Goal: Information Seeking & Learning: Learn about a topic

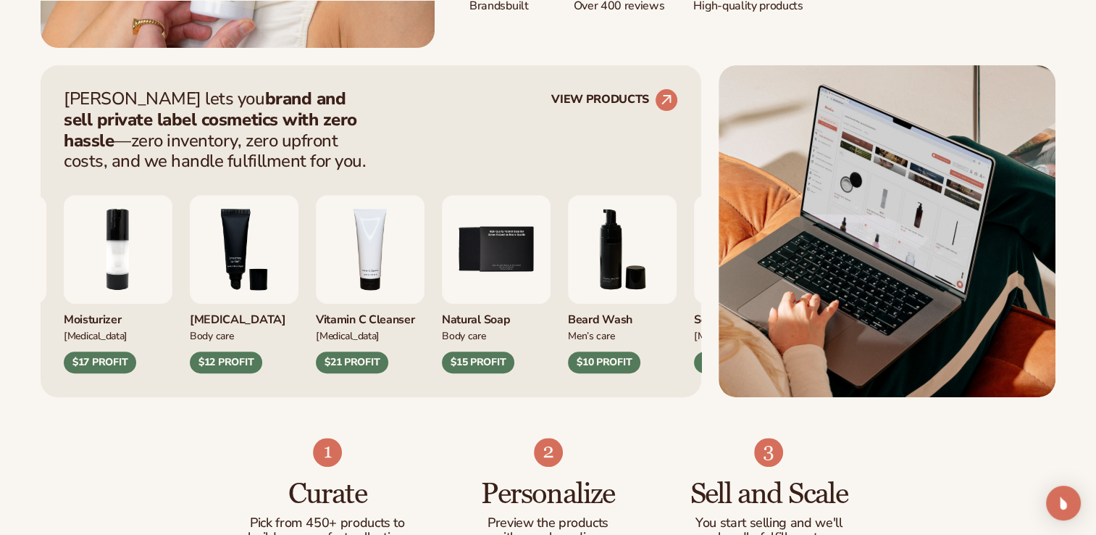
scroll to position [574, 0]
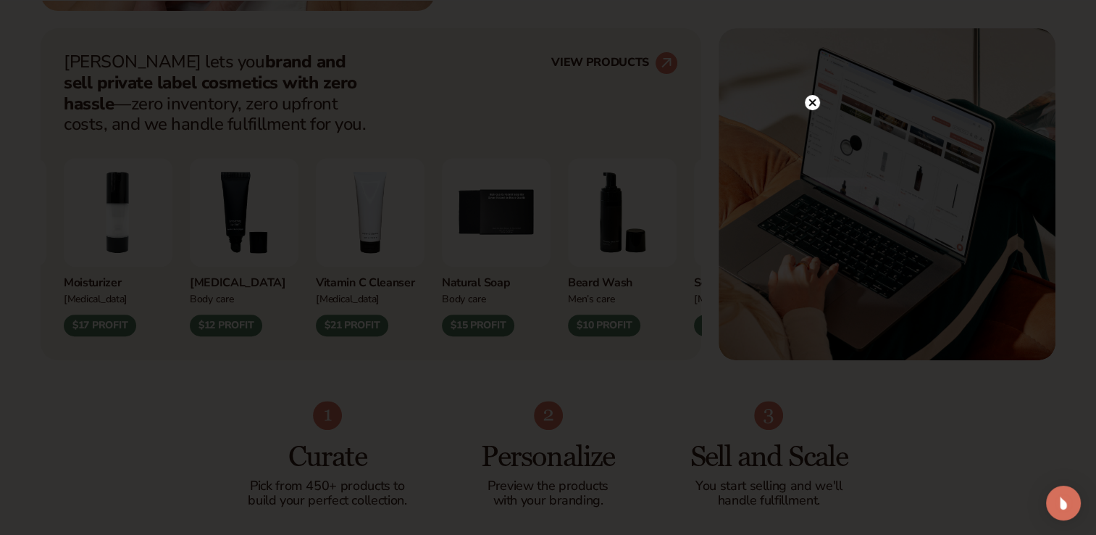
click at [812, 78] on div at bounding box center [548, 267] width 1096 height 535
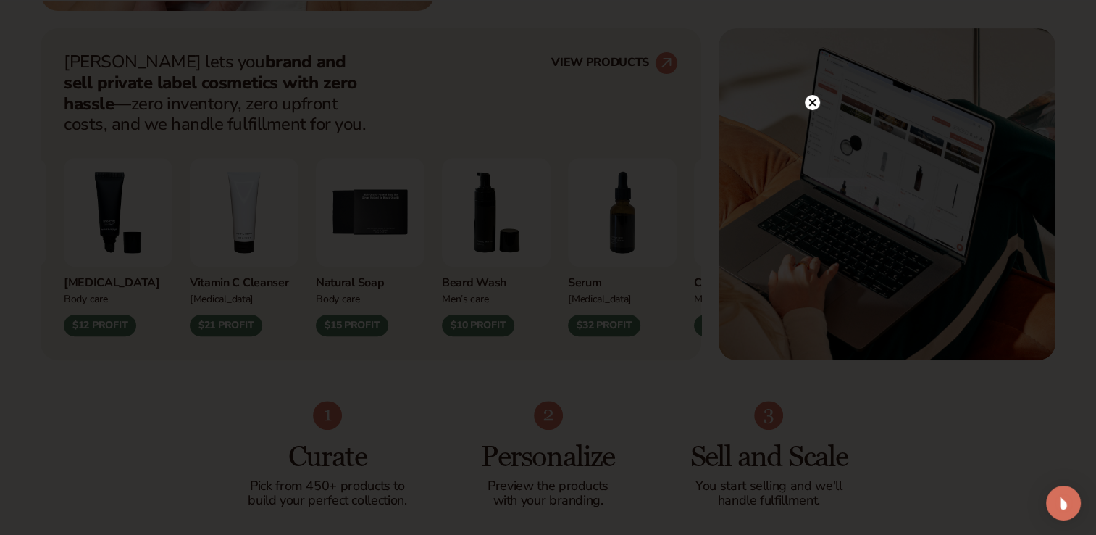
click at [811, 106] on circle at bounding box center [812, 102] width 15 height 15
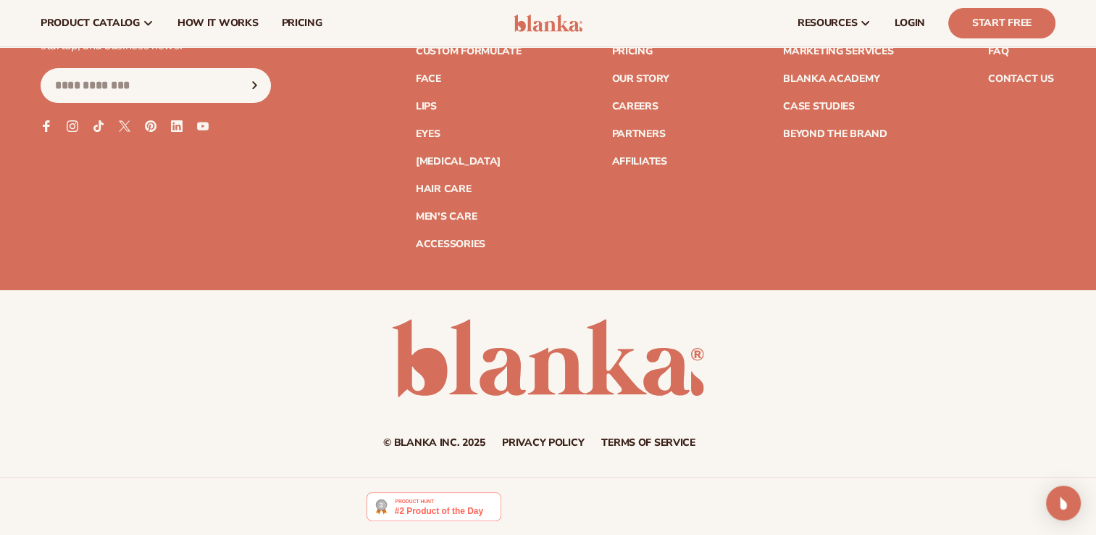
scroll to position [0, 0]
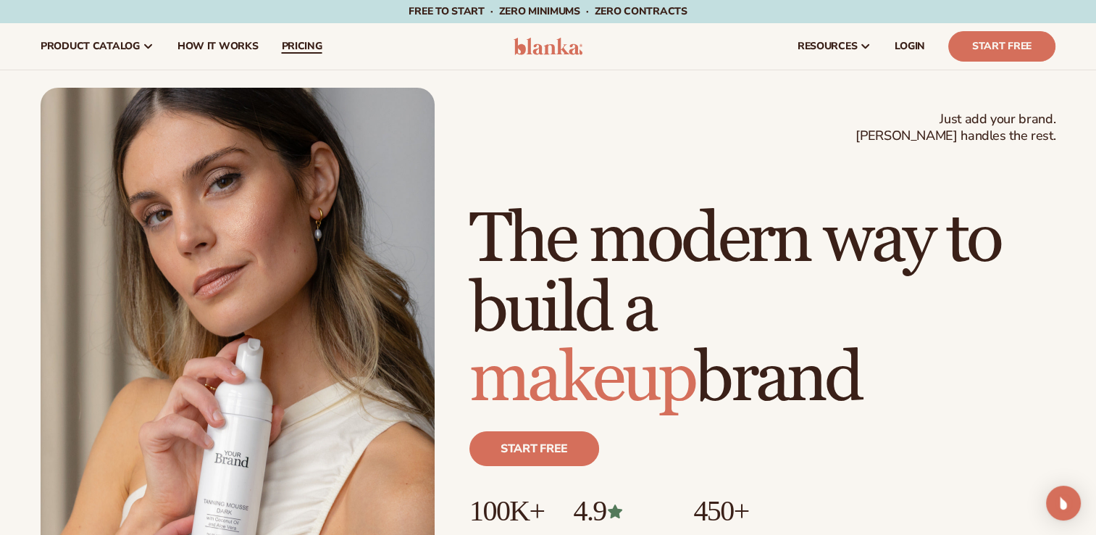
click at [308, 51] on span "pricing" at bounding box center [301, 47] width 41 height 12
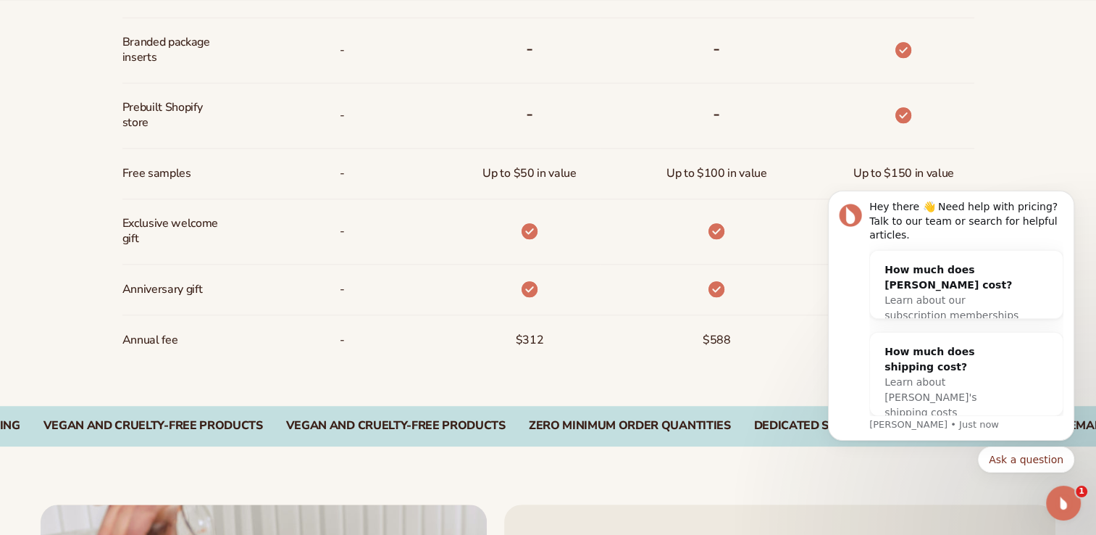
scroll to position [1172, 0]
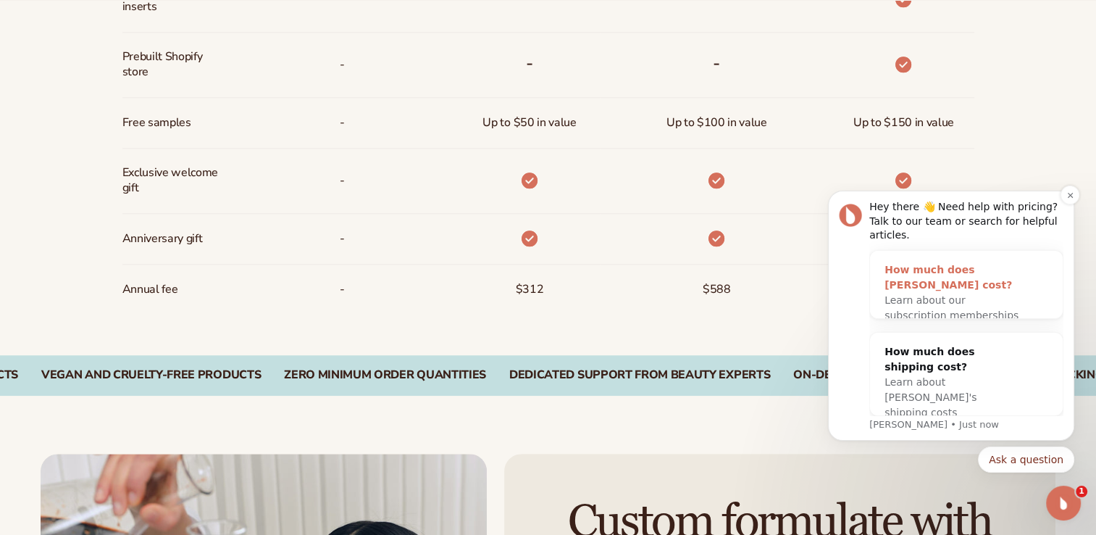
click at [959, 294] on span "Learn about our subscription memberships" at bounding box center [952, 307] width 134 height 27
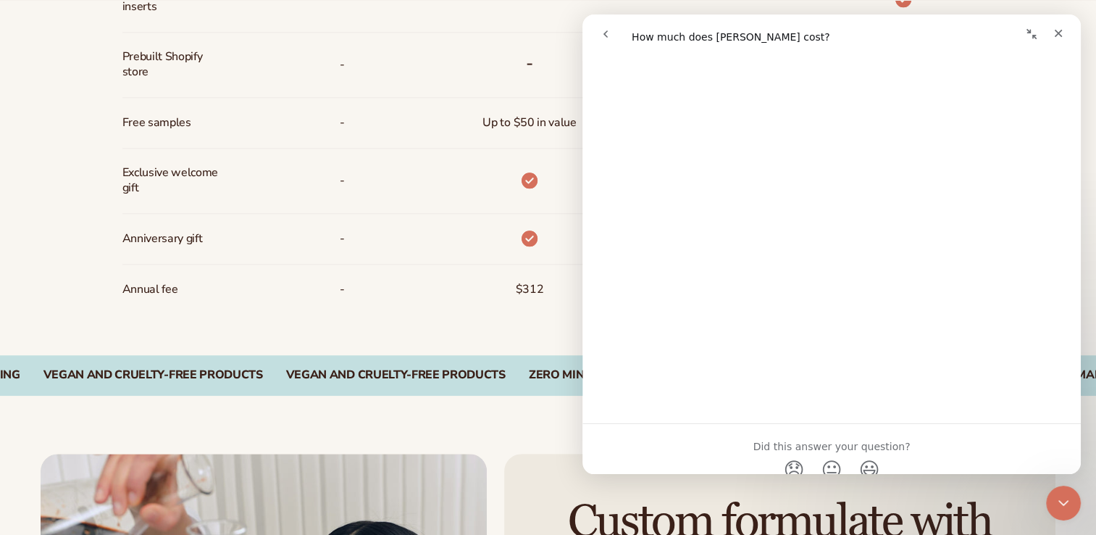
scroll to position [835, 0]
click at [1044, 38] on button "Collapse window" at bounding box center [1032, 34] width 28 height 28
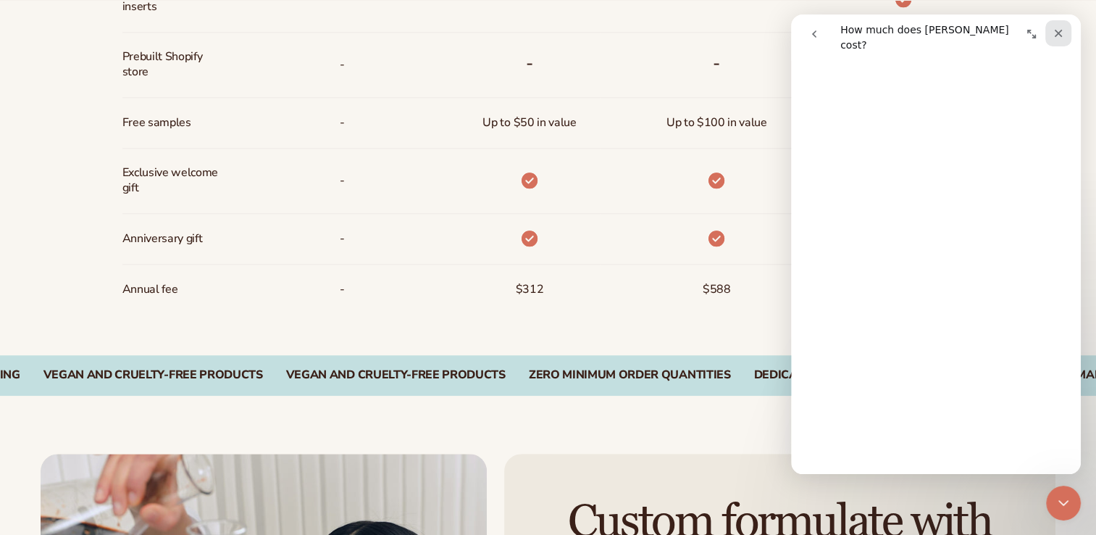
scroll to position [730, 0]
click at [1050, 36] on div "Close" at bounding box center [1059, 33] width 26 height 26
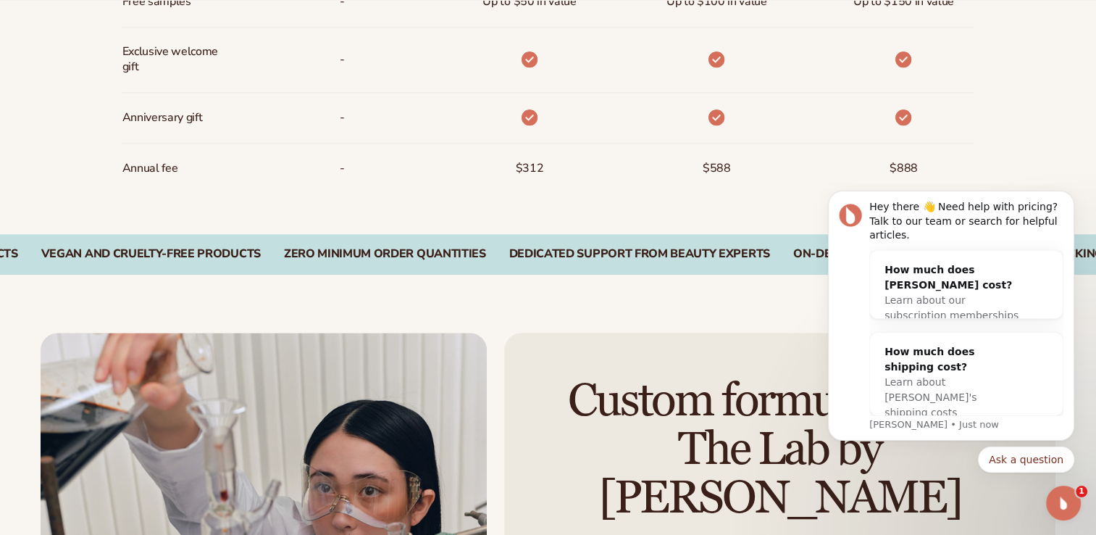
scroll to position [1310, 0]
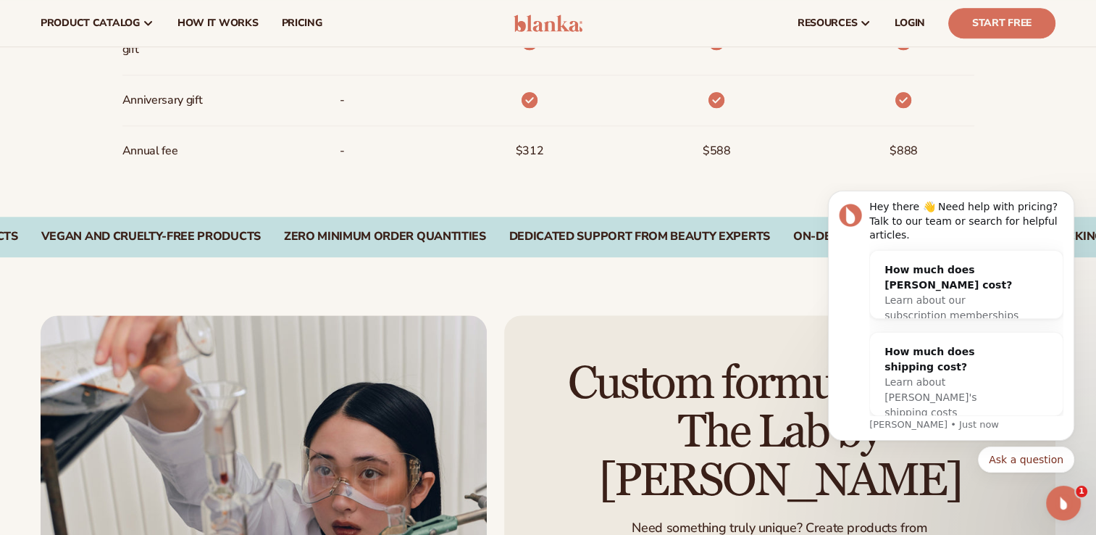
scroll to position [1087, 0]
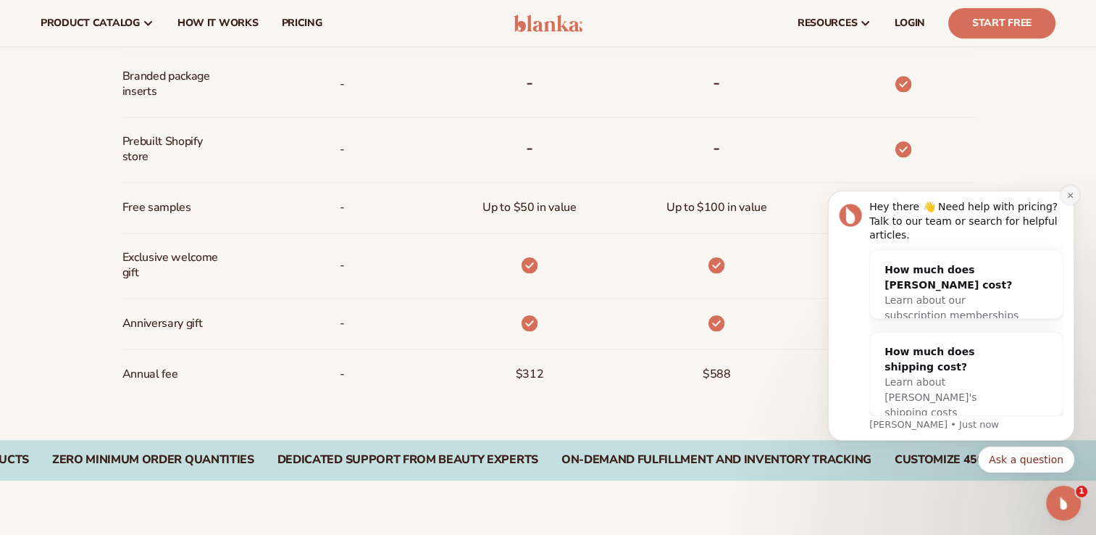
click at [1072, 197] on icon "Dismiss notification" at bounding box center [1069, 194] width 5 height 5
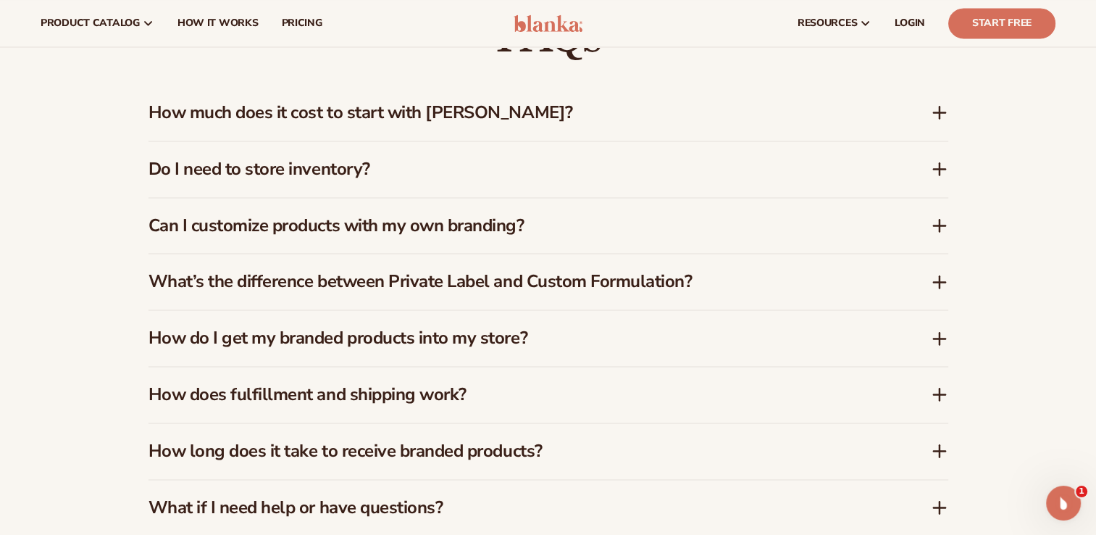
scroll to position [2117, 0]
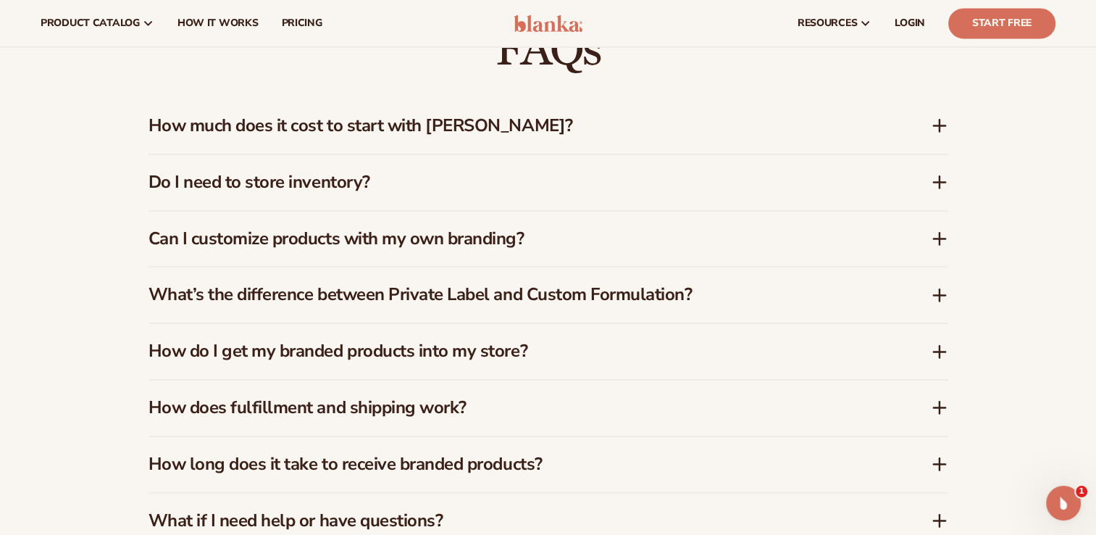
click at [413, 115] on h3 "How much does it cost to start with Blanka?" at bounding box center [518, 125] width 739 height 21
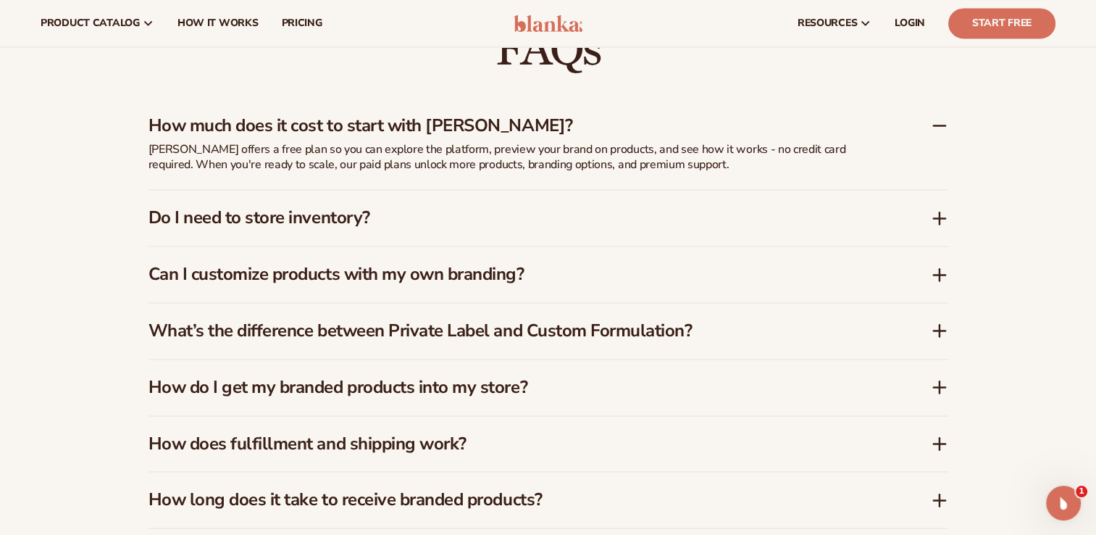
click at [310, 224] on h3 "Do I need to store inventory?" at bounding box center [518, 217] width 739 height 21
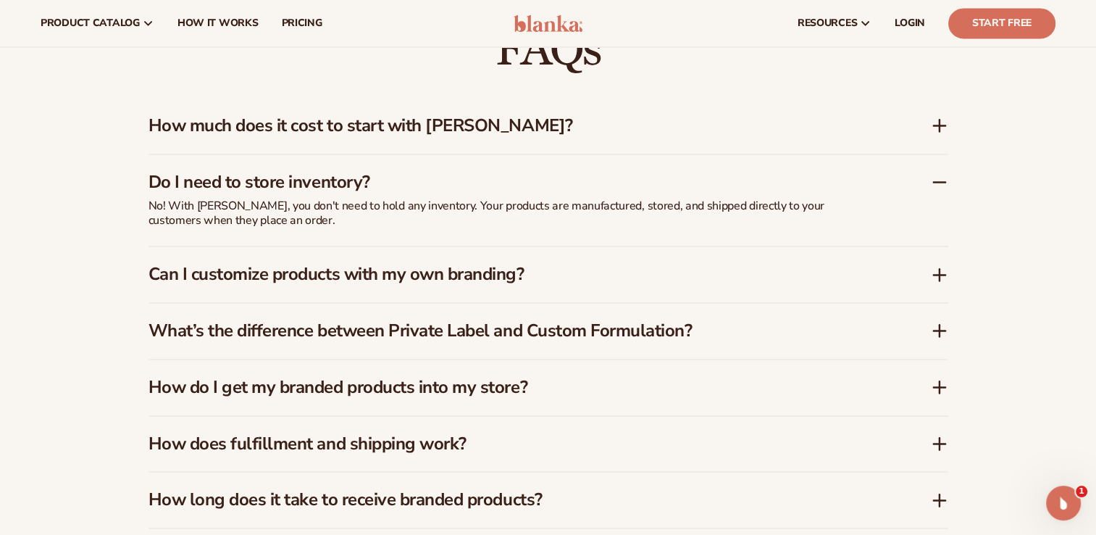
click at [368, 278] on h3 "Can I customize products with my own branding?" at bounding box center [518, 274] width 739 height 21
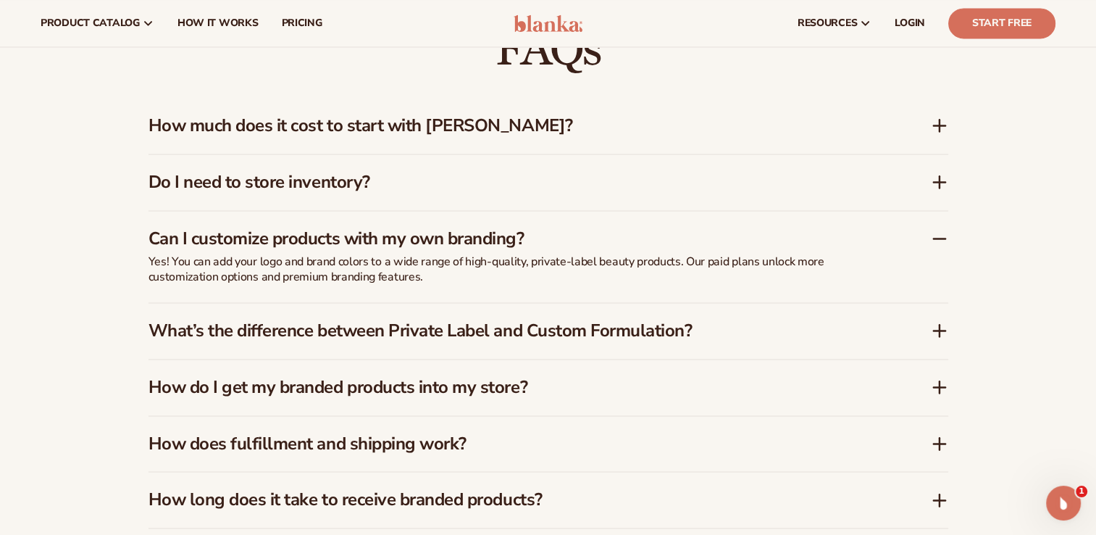
drag, startPoint x: 1096, startPoint y: 343, endPoint x: 1100, endPoint y: 358, distance: 15.1
click at [588, 330] on h3 "What’s the difference between Private Label and Custom Formulation?" at bounding box center [518, 330] width 739 height 21
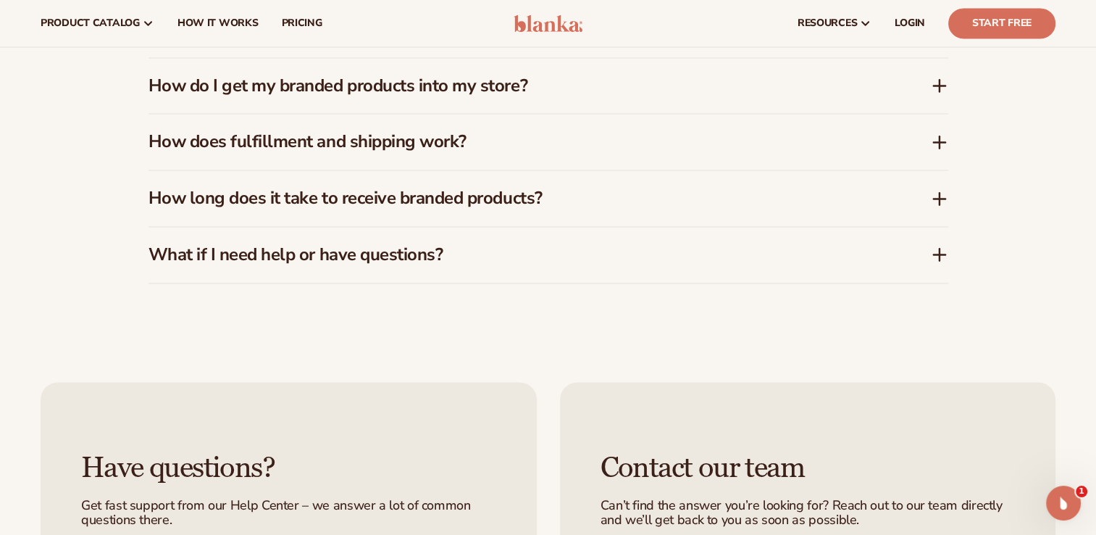
scroll to position [2309, 0]
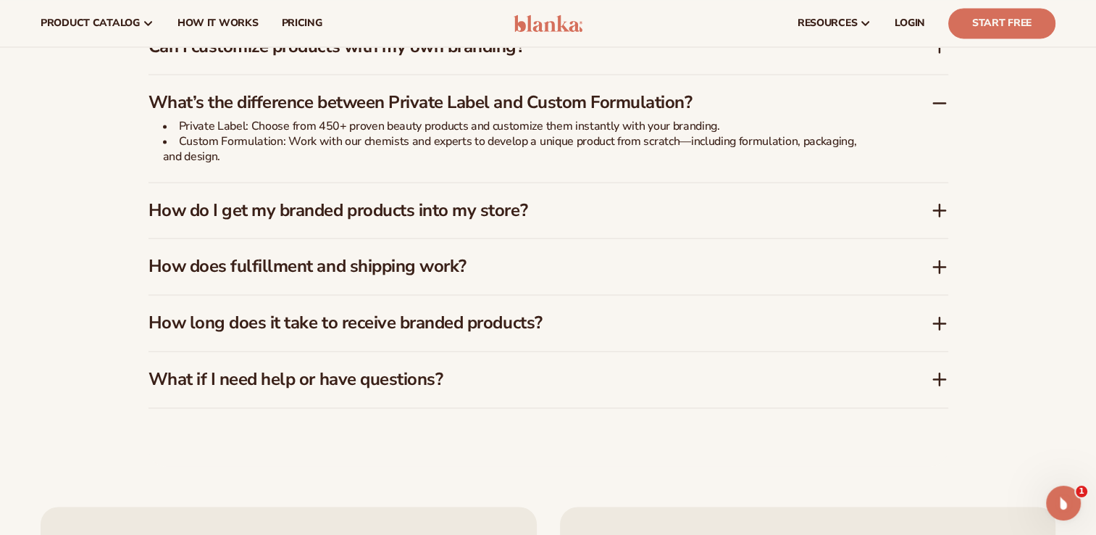
click at [359, 204] on h3 "How do I get my branded products into my store?" at bounding box center [518, 210] width 739 height 21
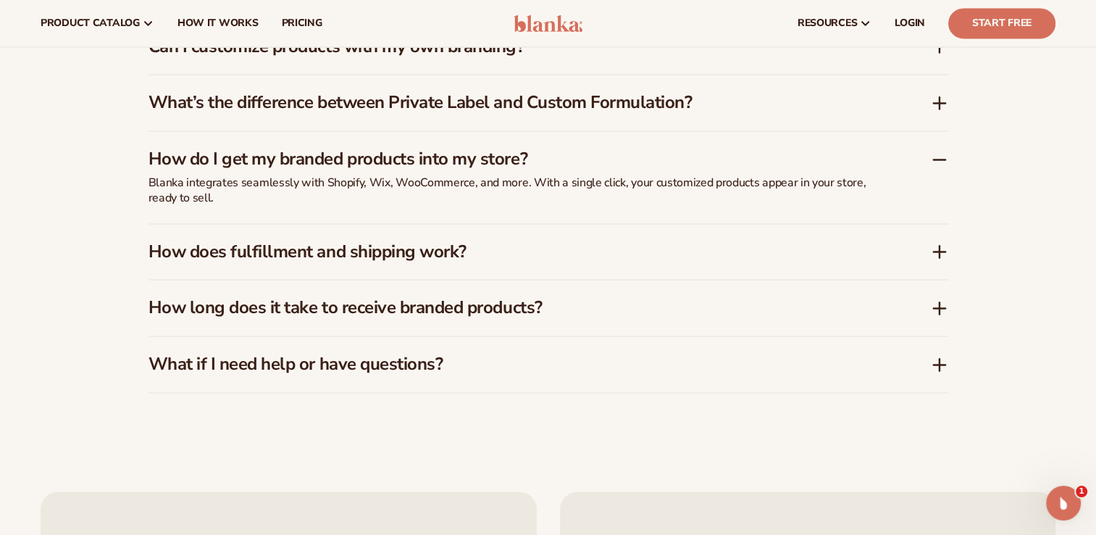
click at [216, 108] on h3 "What’s the difference between Private Label and Custom Formulation?" at bounding box center [518, 102] width 739 height 21
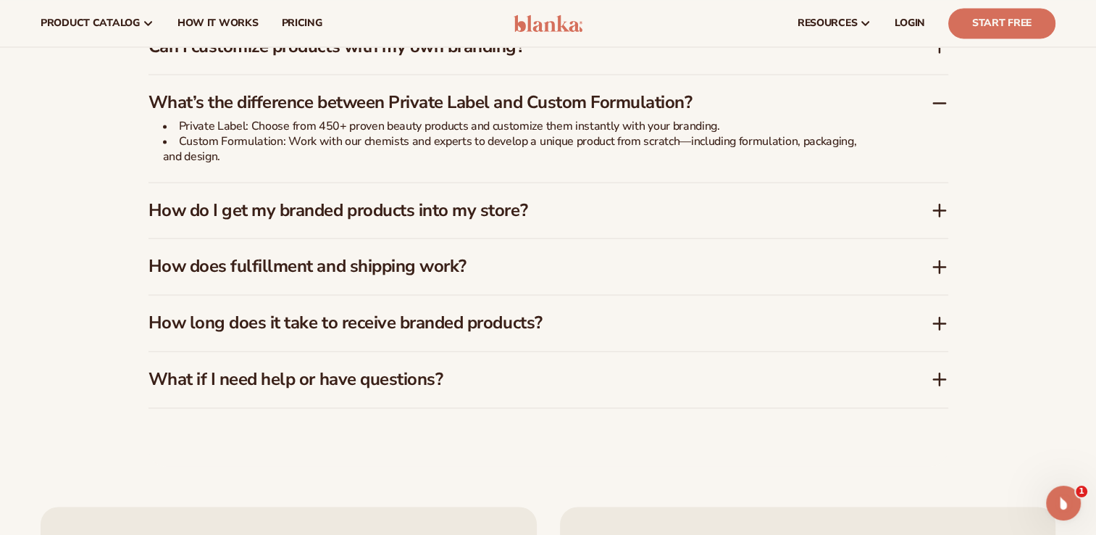
click at [333, 210] on h3 "How do I get my branded products into my store?" at bounding box center [518, 210] width 739 height 21
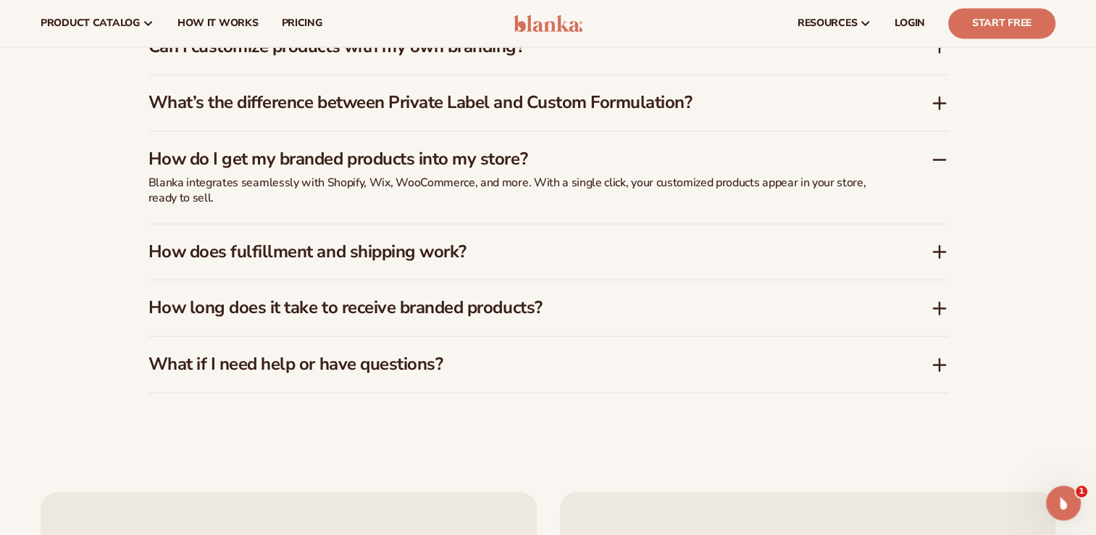
click at [425, 259] on h3 "How does fulfillment and shipping work?" at bounding box center [518, 251] width 739 height 21
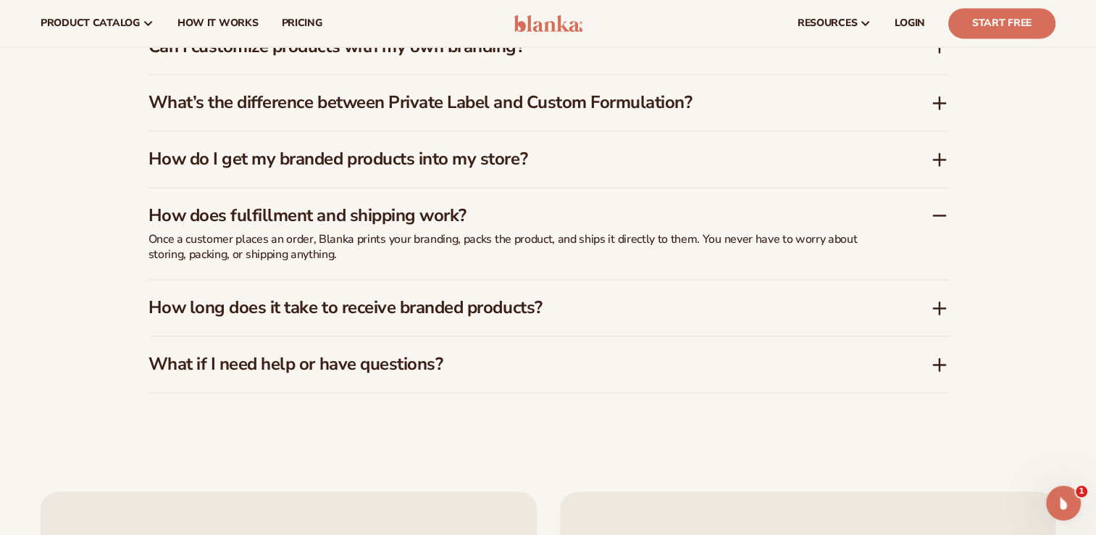
click at [206, 320] on div "How long does it take to receive branded products?" at bounding box center [549, 308] width 800 height 56
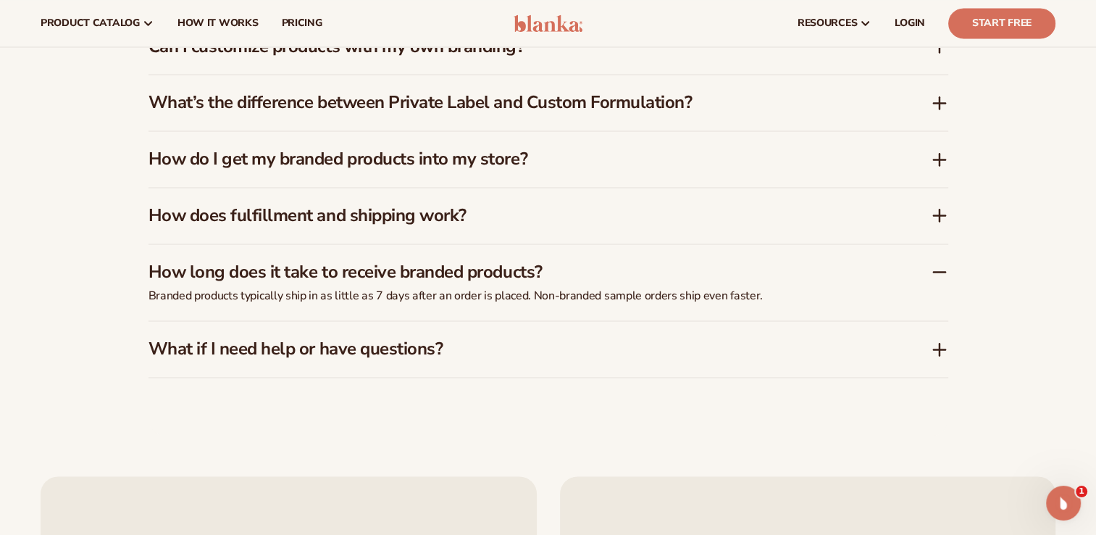
click at [241, 349] on h3 "What if I need help or have questions?" at bounding box center [518, 348] width 739 height 21
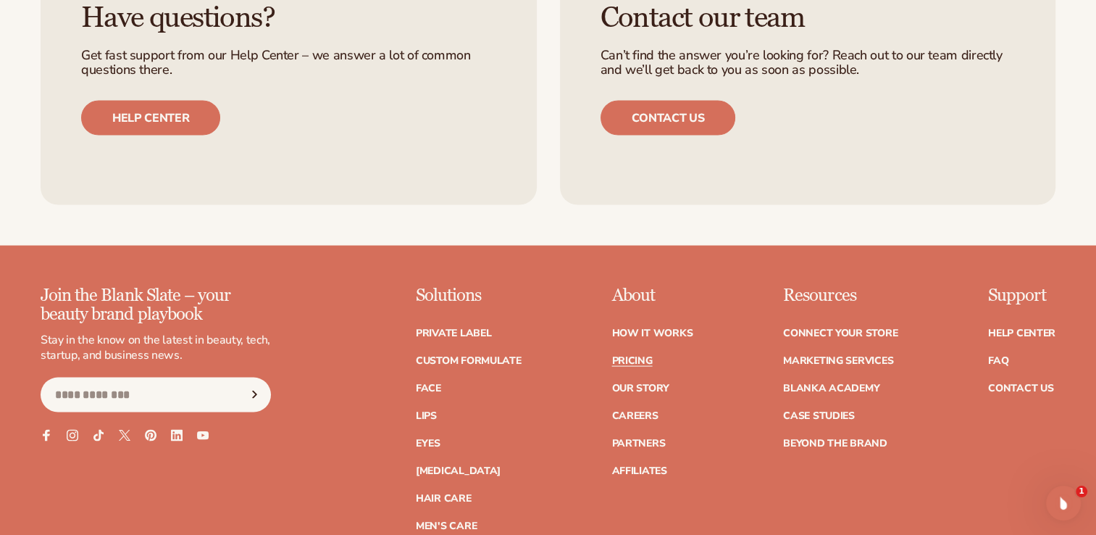
scroll to position [0, 0]
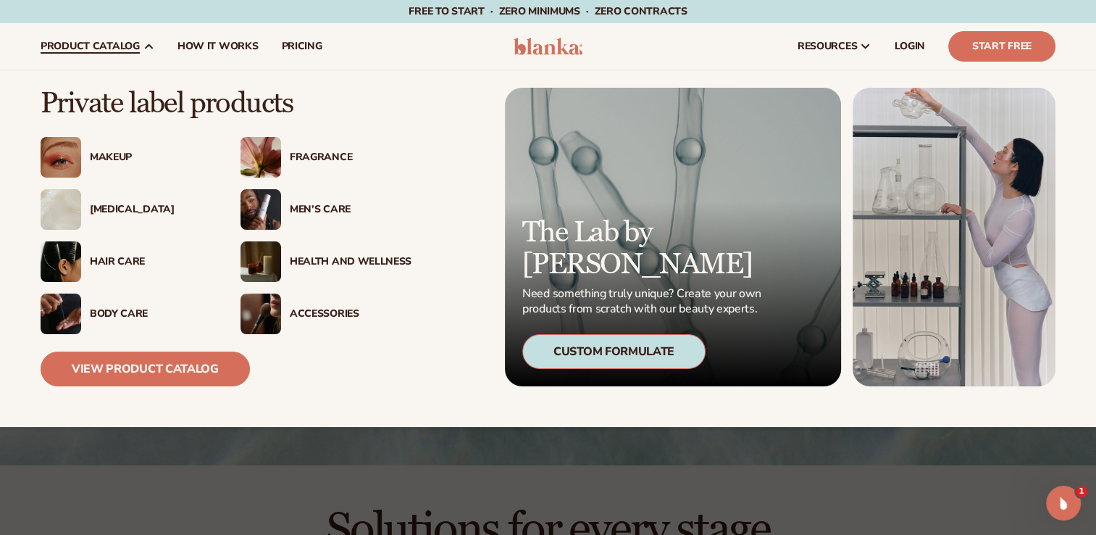
click at [129, 212] on div "[MEDICAL_DATA]" at bounding box center [151, 210] width 122 height 12
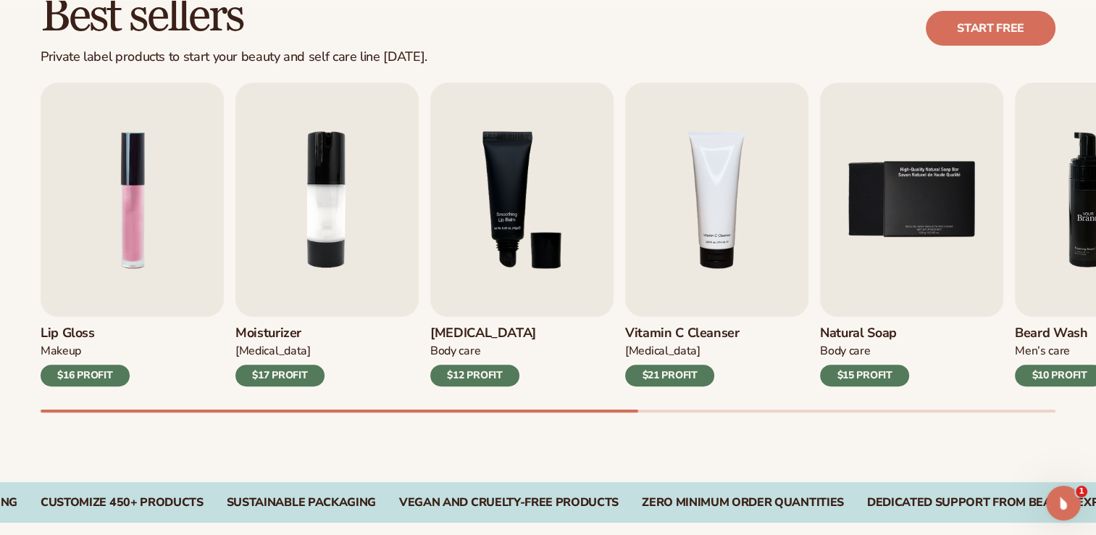
scroll to position [441, 0]
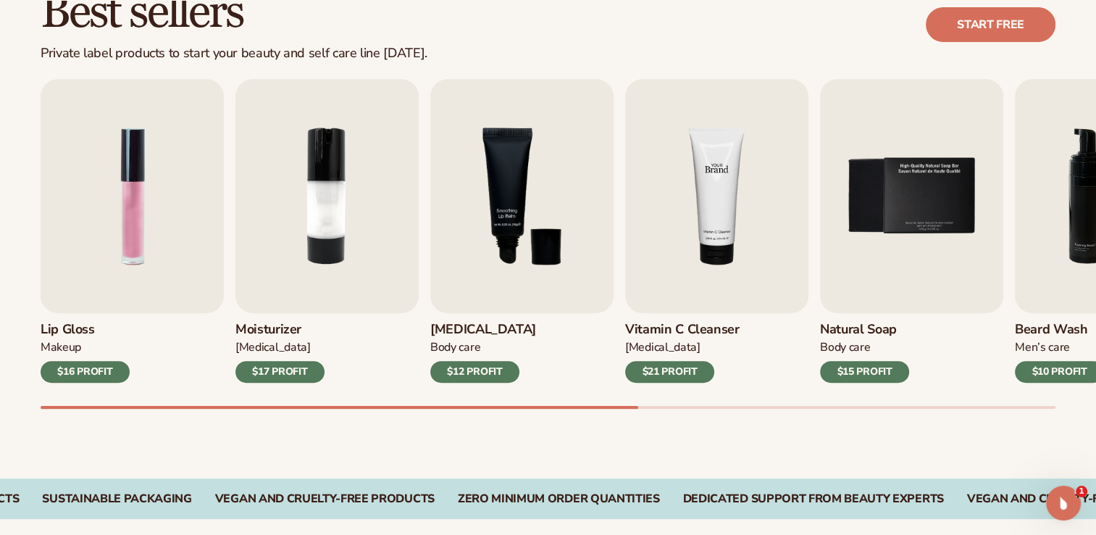
click at [684, 197] on img "4 / 9" at bounding box center [716, 196] width 183 height 234
click at [738, 208] on img "4 / 9" at bounding box center [716, 196] width 183 height 234
click at [892, 185] on img "5 / 9" at bounding box center [911, 196] width 183 height 234
click at [710, 225] on img "4 / 9" at bounding box center [716, 196] width 183 height 234
